Goal: Find specific page/section: Find specific page/section

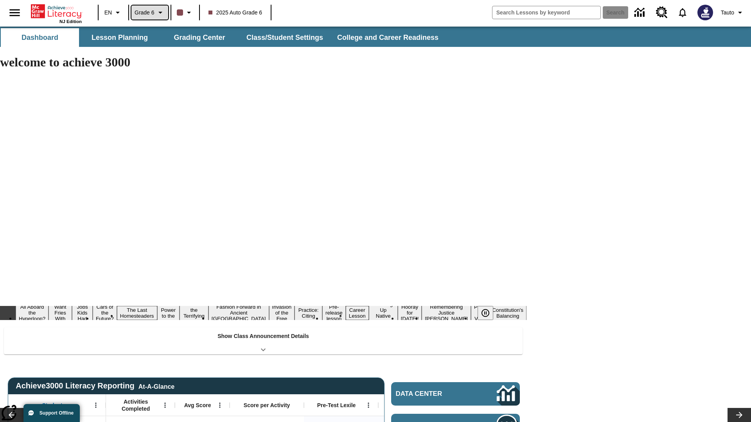
click at [150, 13] on span "Grade 6" at bounding box center [145, 13] width 20 height 8
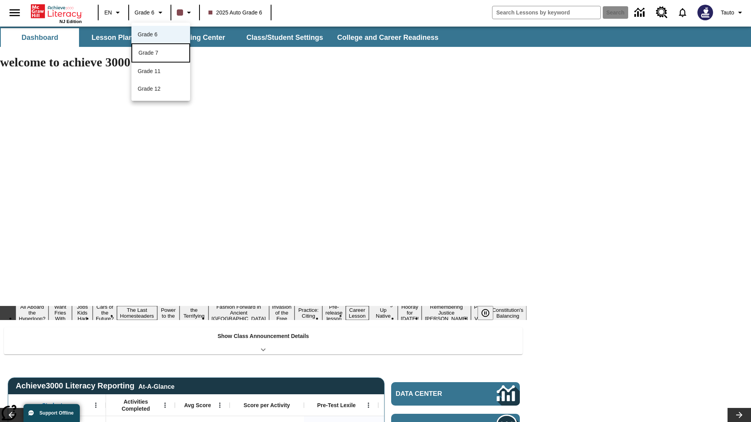
click at [161, 54] on div "Grade 7" at bounding box center [160, 53] width 45 height 8
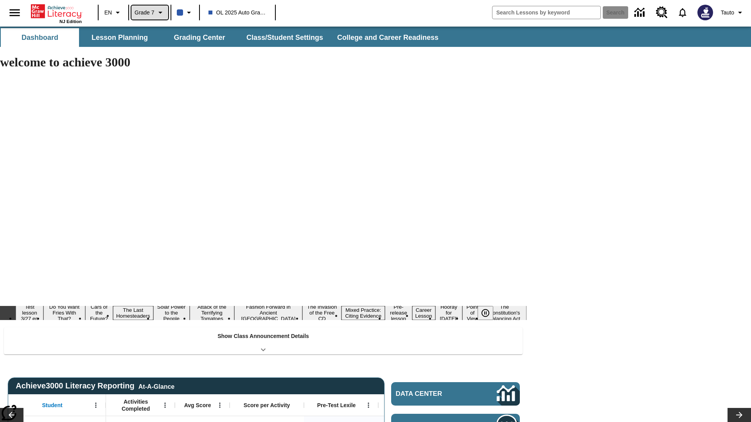
click at [150, 13] on span "Grade 7" at bounding box center [145, 13] width 20 height 8
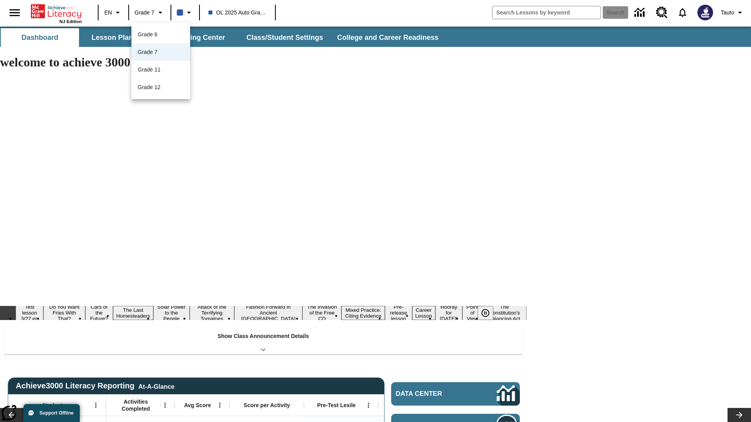
click at [375, 211] on div at bounding box center [375, 211] width 751 height 422
click at [120, 38] on button "Lesson Planning" at bounding box center [120, 37] width 78 height 19
